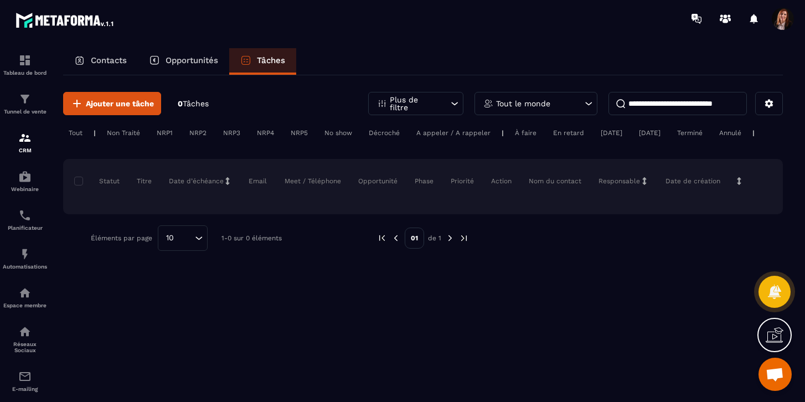
click at [102, 64] on p "Contacts" at bounding box center [109, 60] width 36 height 10
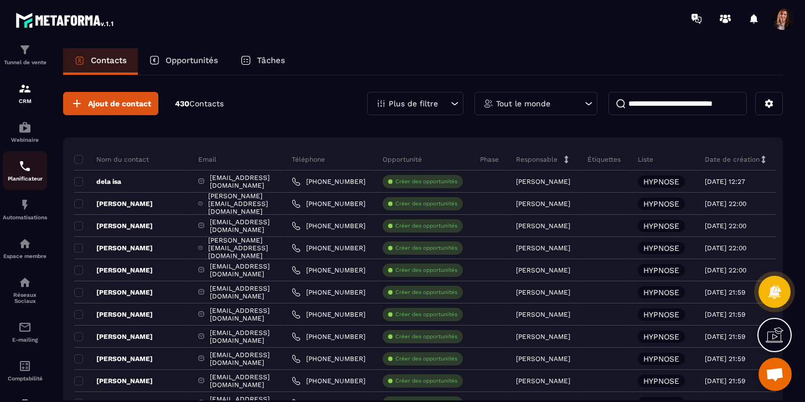
scroll to position [101, 0]
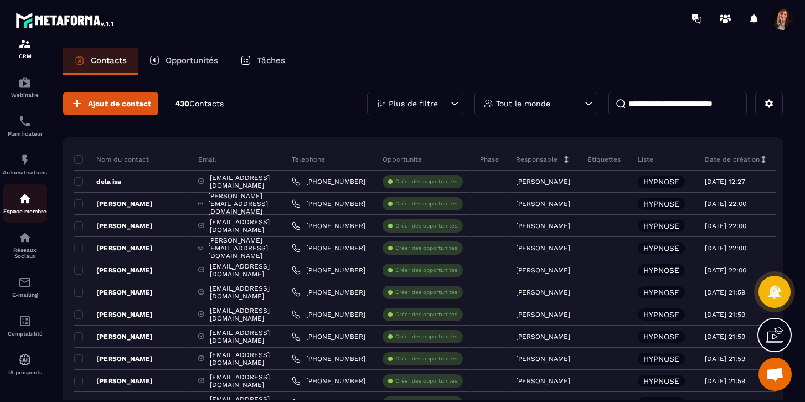
click at [28, 203] on div "Espace membre" at bounding box center [25, 203] width 44 height 22
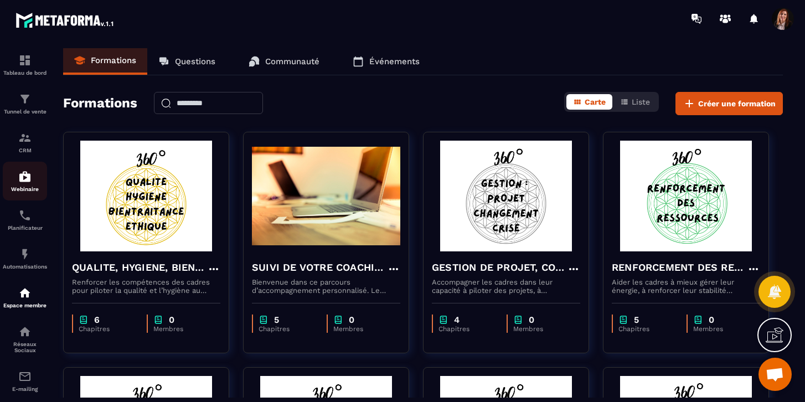
click at [27, 180] on img at bounding box center [24, 176] width 13 height 13
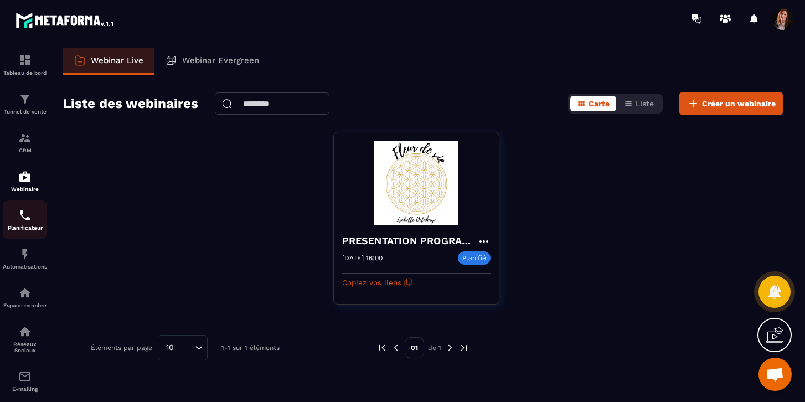
click at [26, 217] on img at bounding box center [24, 215] width 13 height 13
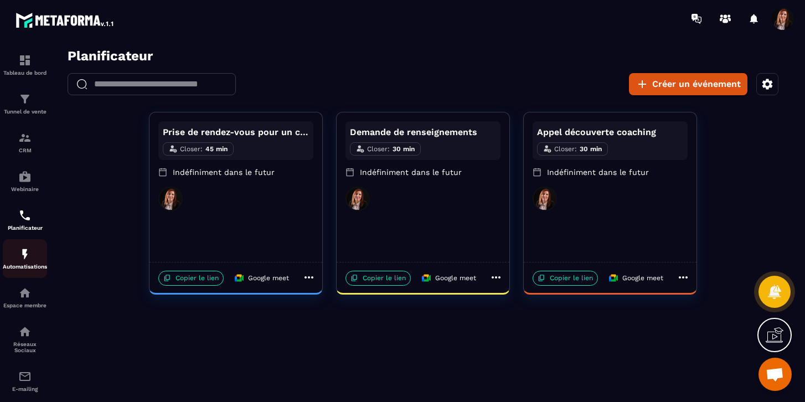
click at [22, 261] on img at bounding box center [24, 253] width 13 height 13
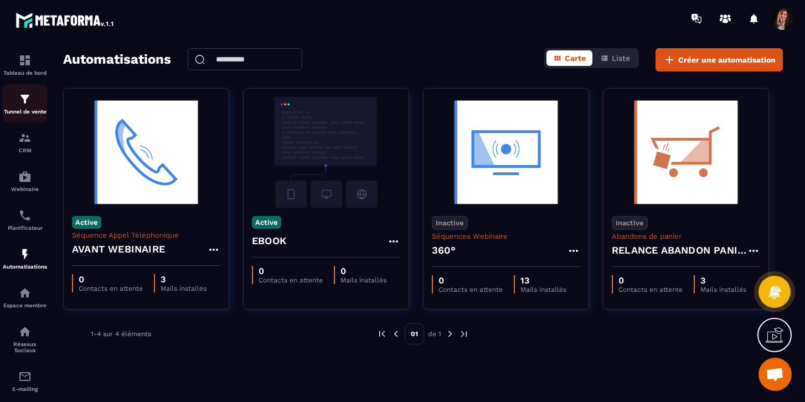
click at [23, 101] on img at bounding box center [24, 98] width 13 height 13
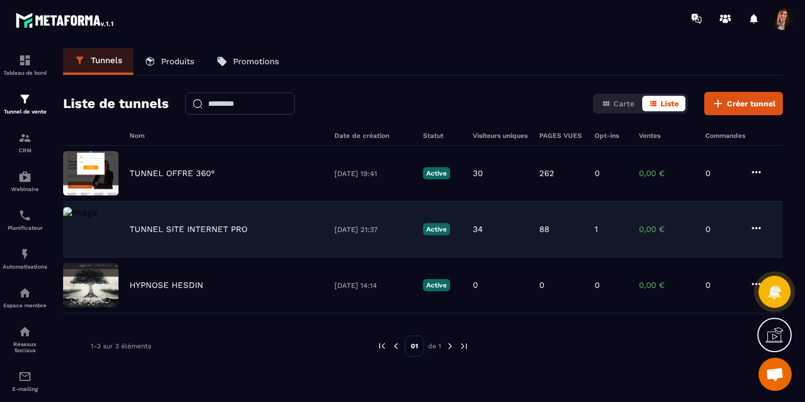
click at [193, 226] on p "TUNNEL SITE INTERNET PRO" at bounding box center [188, 229] width 118 height 10
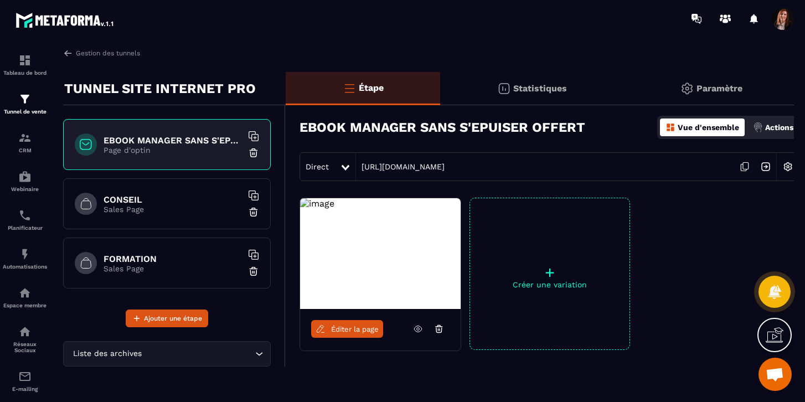
click at [355, 334] on link "Éditer la page" at bounding box center [347, 329] width 72 height 18
